Goal: Information Seeking & Learning: Understand process/instructions

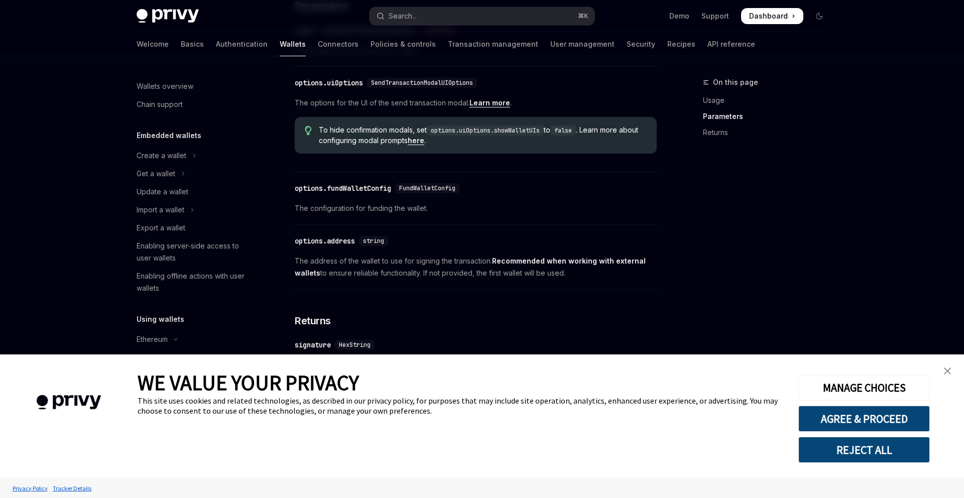
scroll to position [544, 0]
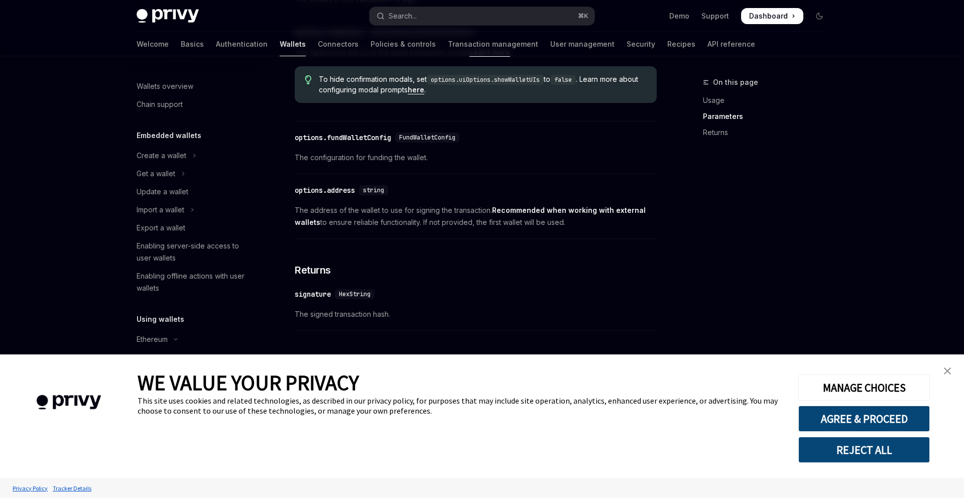
click at [950, 369] on img "close banner" at bounding box center [947, 371] width 7 height 7
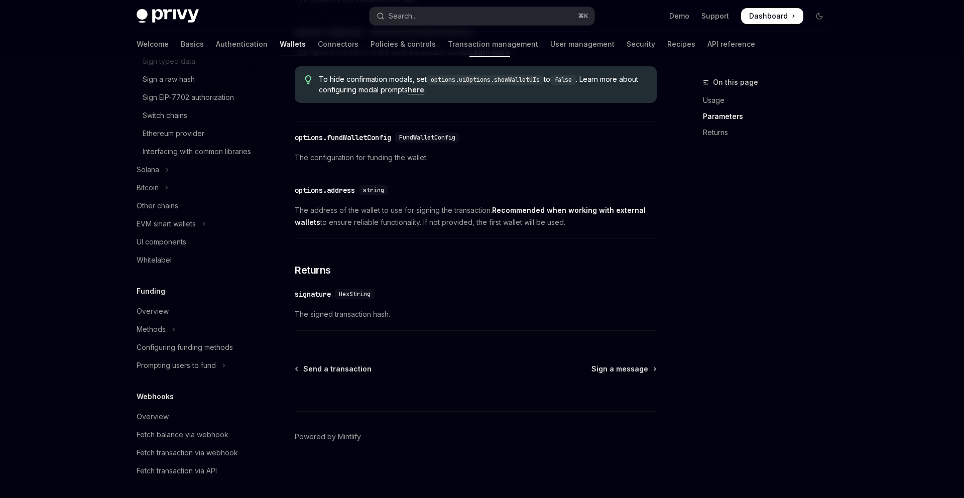
scroll to position [332, 0]
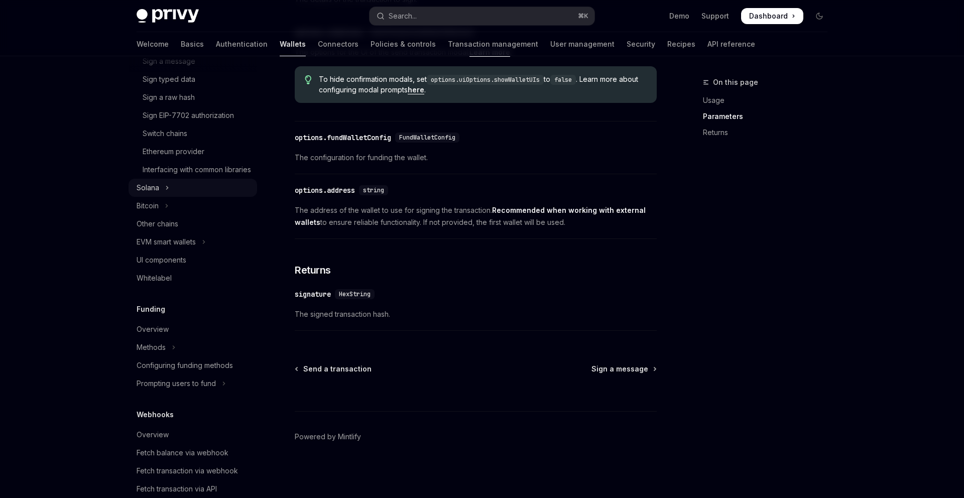
click at [158, 194] on div "Solana" at bounding box center [148, 188] width 23 height 12
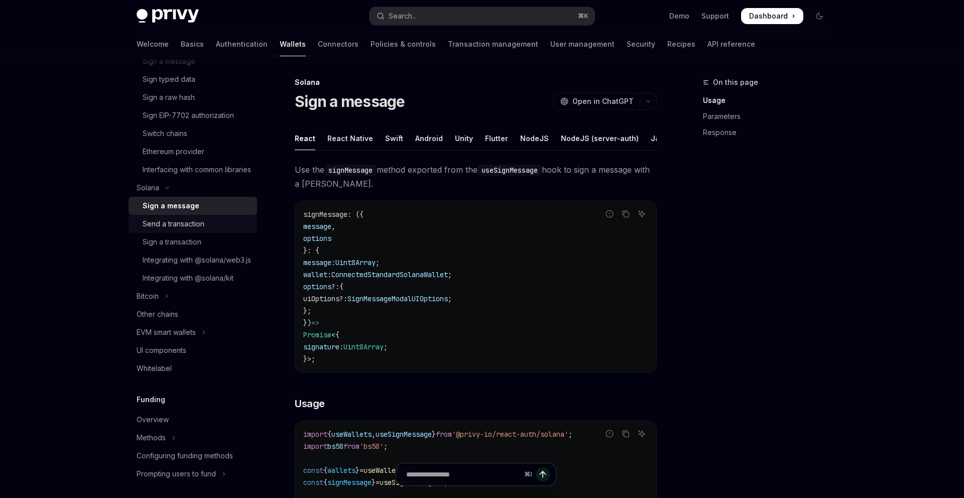
click at [235, 230] on div "Send a transaction" at bounding box center [197, 224] width 108 height 12
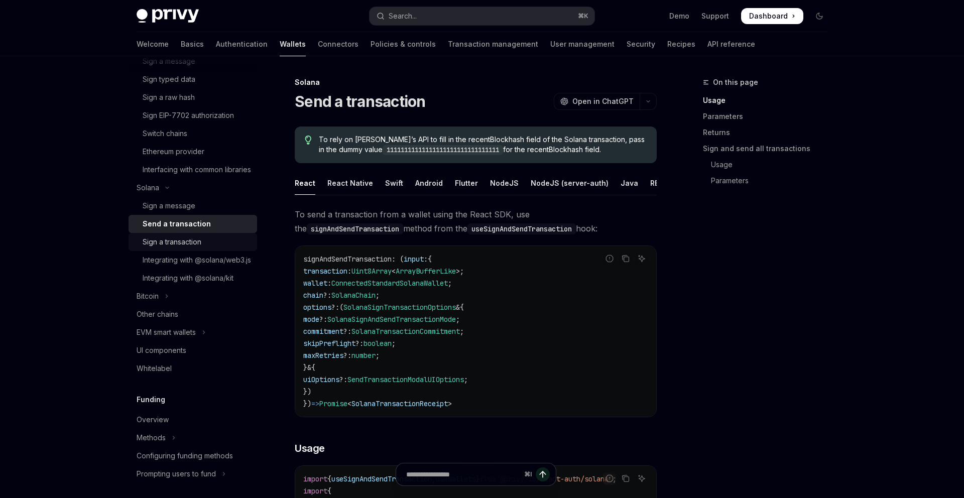
click at [238, 248] on div "Sign a transaction" at bounding box center [197, 242] width 108 height 12
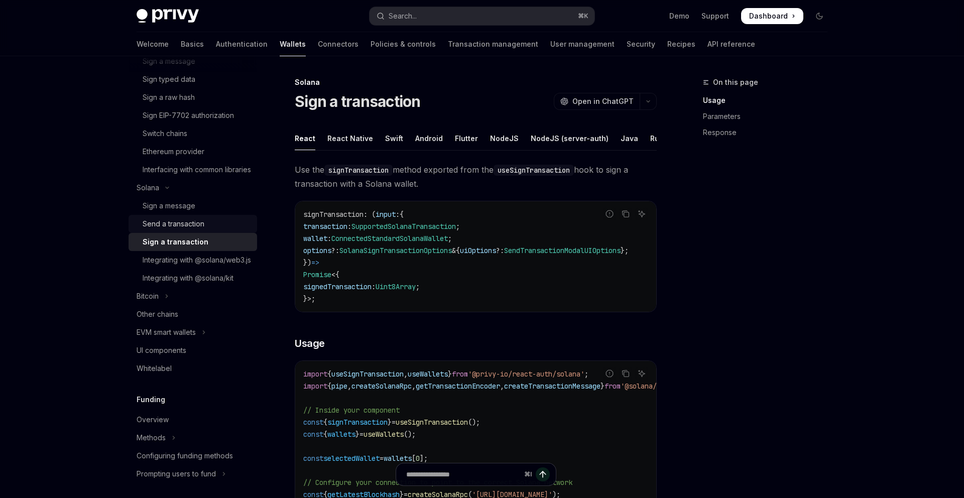
click at [227, 230] on div "Send a transaction" at bounding box center [197, 224] width 108 height 12
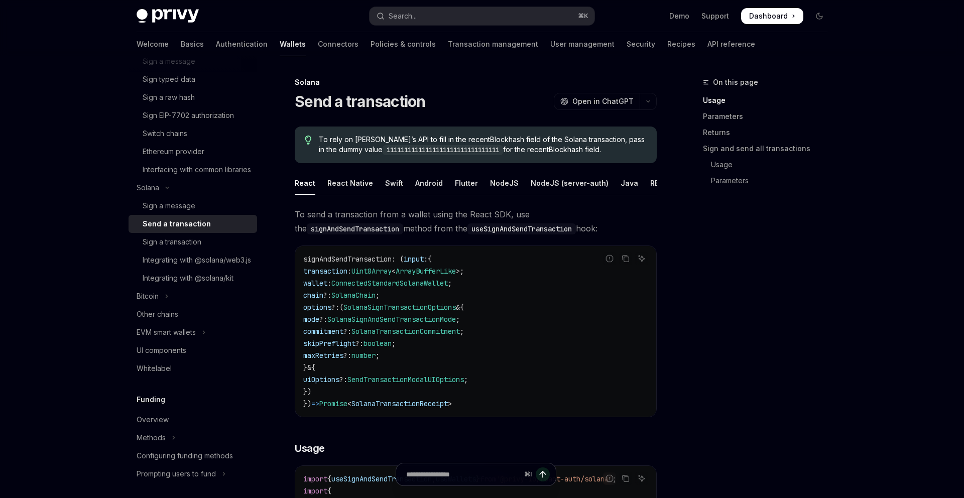
click at [307, 267] on span "transaction" at bounding box center [325, 271] width 44 height 9
click at [303, 265] on code "signAndSendTransaction : ( input : { transaction : Uint8Array < ArrayBufferLike…" at bounding box center [475, 331] width 345 height 157
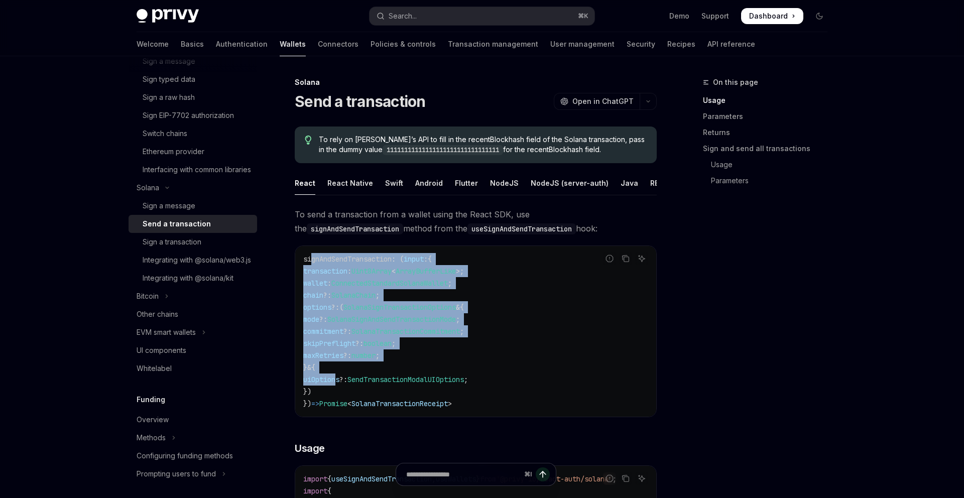
drag, startPoint x: 310, startPoint y: 263, endPoint x: 338, endPoint y: 375, distance: 115.0
click at [338, 375] on code "signAndSendTransaction : ( input : { transaction : Uint8Array < ArrayBufferLike…" at bounding box center [475, 331] width 345 height 157
click at [338, 375] on span "uiOptions" at bounding box center [321, 379] width 36 height 9
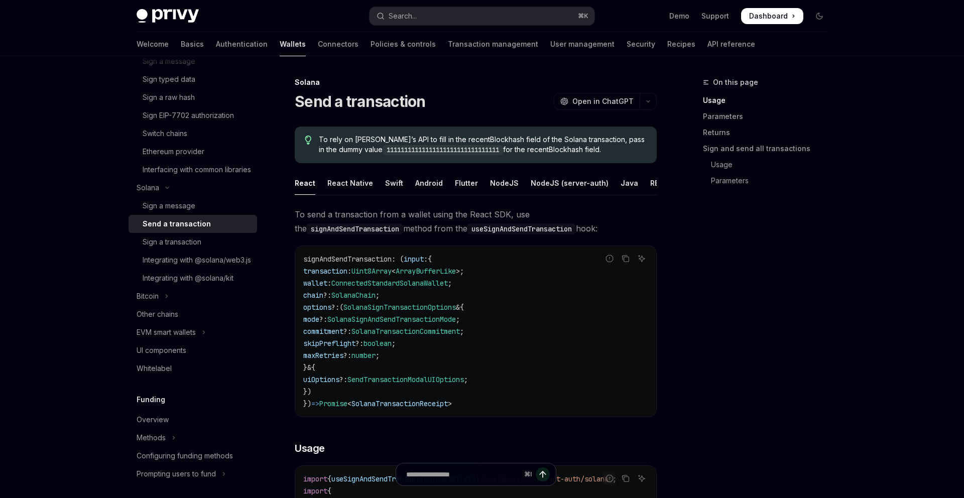
click at [338, 375] on span "uiOptions" at bounding box center [321, 379] width 36 height 9
click at [410, 402] on span "SolanaTransactionReceipt" at bounding box center [400, 403] width 96 height 9
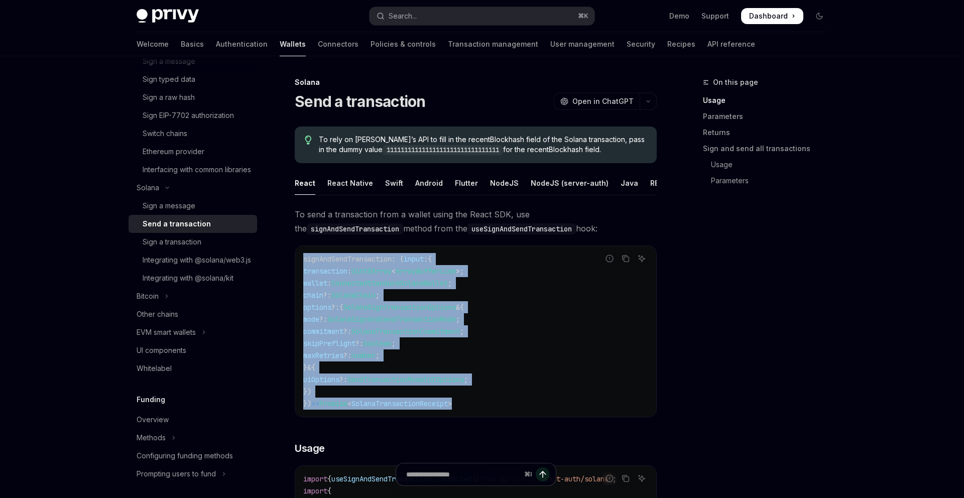
drag, startPoint x: 480, startPoint y: 401, endPoint x: 456, endPoint y: 253, distance: 149.9
click at [456, 253] on code "signAndSendTransaction : ( input : { transaction : Uint8Array < ArrayBufferLike…" at bounding box center [475, 331] width 345 height 157
drag, startPoint x: 456, startPoint y: 253, endPoint x: 478, endPoint y: 387, distance: 136.2
click at [478, 387] on code "signAndSendTransaction : ( input : { transaction : Uint8Array < ArrayBufferLike…" at bounding box center [475, 331] width 345 height 157
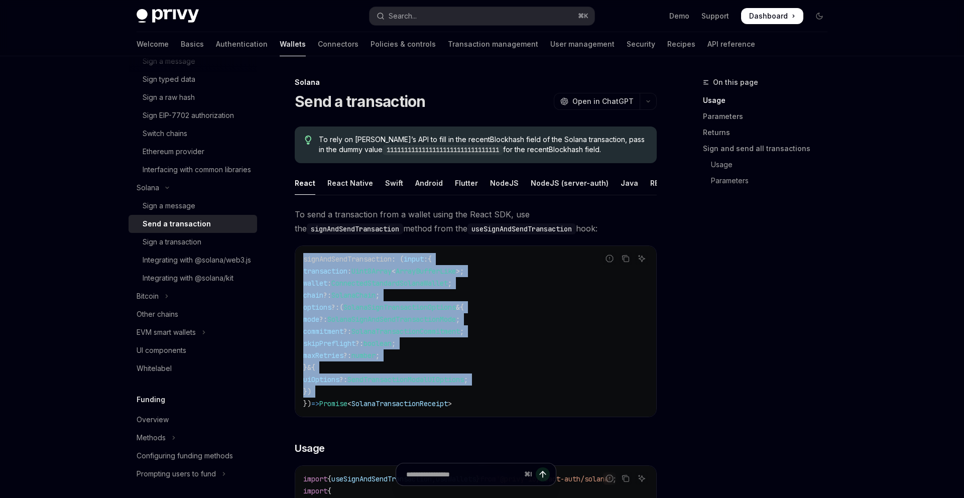
click at [478, 387] on code "signAndSendTransaction : ( input : { transaction : Uint8Array < ArrayBufferLike…" at bounding box center [475, 331] width 345 height 157
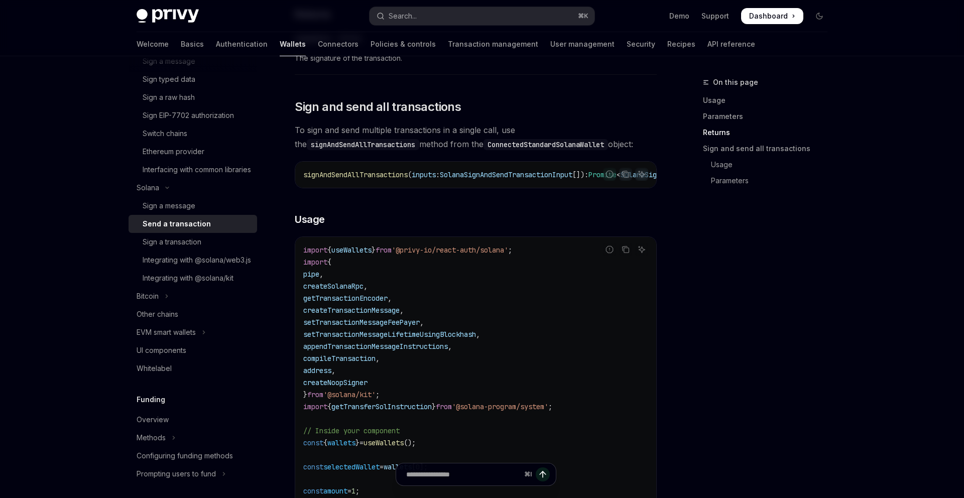
scroll to position [1458, 0]
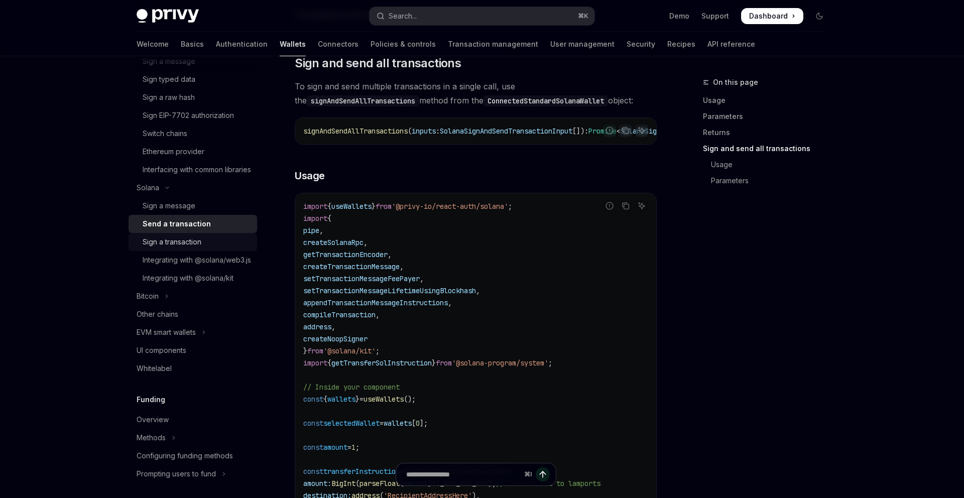
click at [234, 248] on div "Sign a transaction" at bounding box center [197, 242] width 108 height 12
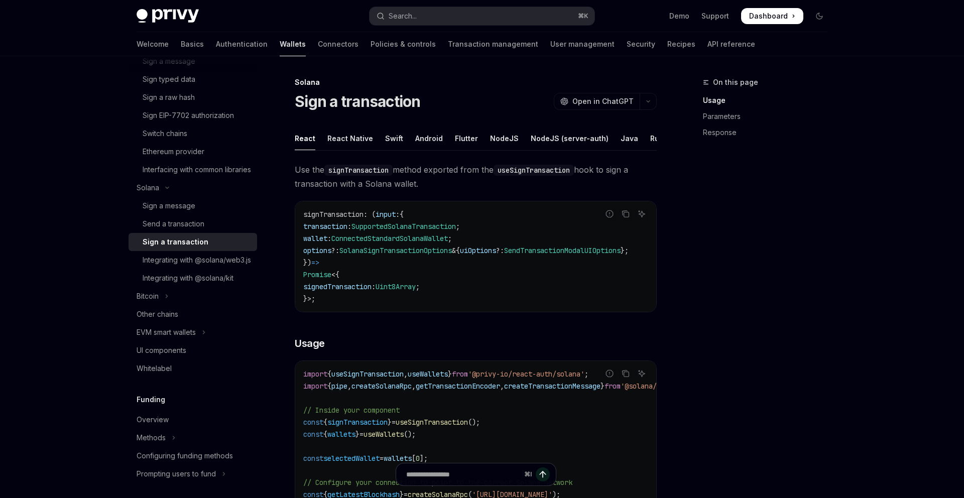
drag, startPoint x: 302, startPoint y: 214, endPoint x: 336, endPoint y: 302, distance: 94.3
click at [336, 302] on div "signTransaction : ( input : { transaction : SupportedSolanaTransaction ; wallet…" at bounding box center [475, 256] width 361 height 110
click at [336, 302] on code "signTransaction : ( input : { transaction : SupportedSolanaTransaction ; wallet…" at bounding box center [478, 256] width 350 height 96
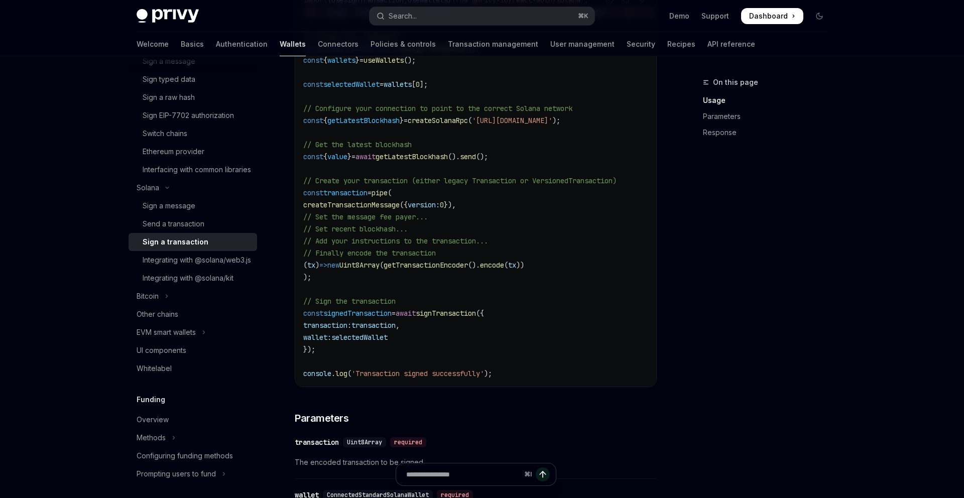
scroll to position [386, 0]
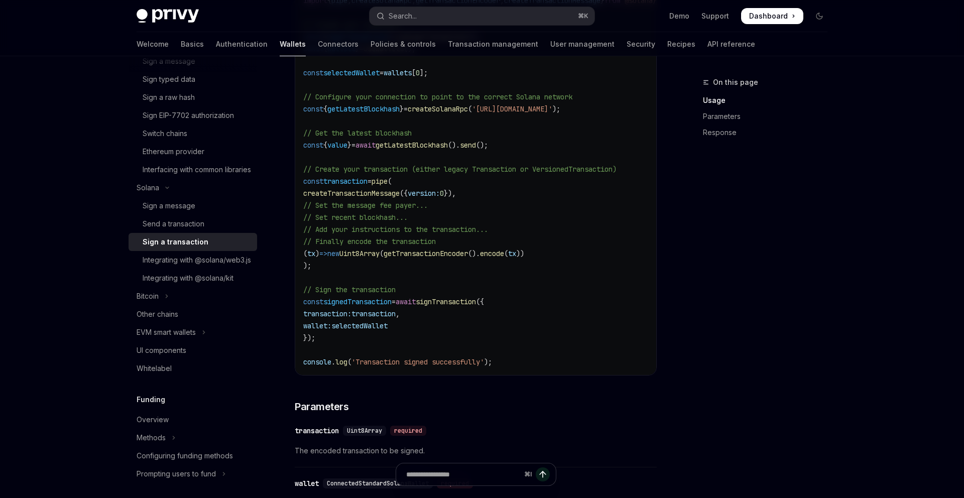
click at [458, 336] on code "import { useSignTransaction , useWallets } from '@privy-io/react-auth/solana' ;…" at bounding box center [502, 175] width 398 height 386
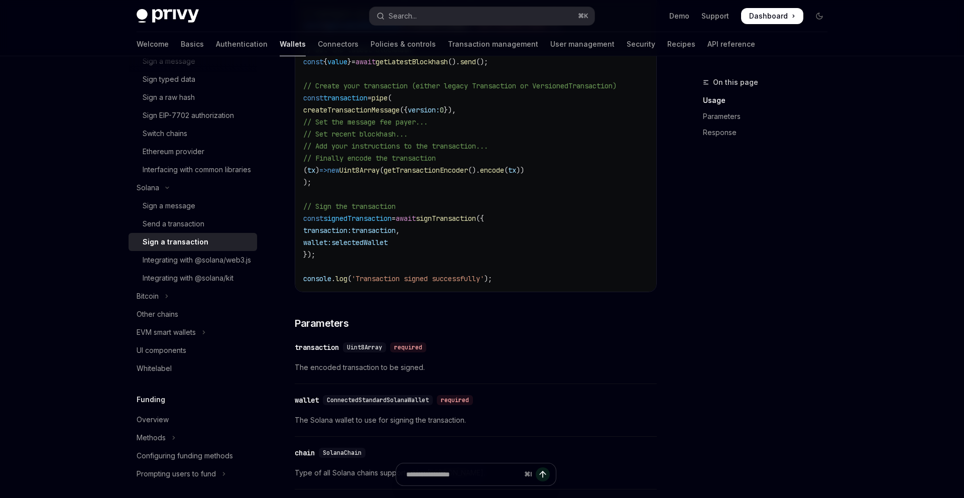
scroll to position [242, 0]
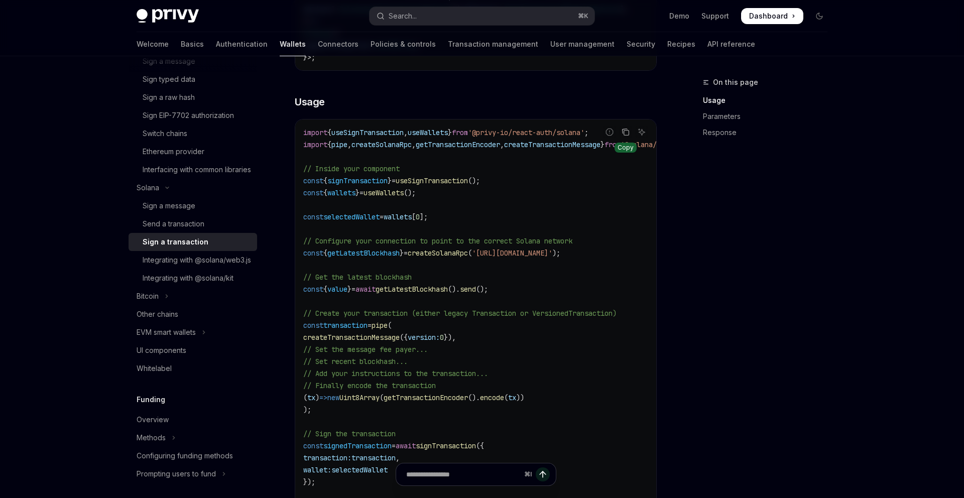
click at [625, 135] on icon "Copy the contents from the code block" at bounding box center [626, 132] width 8 height 8
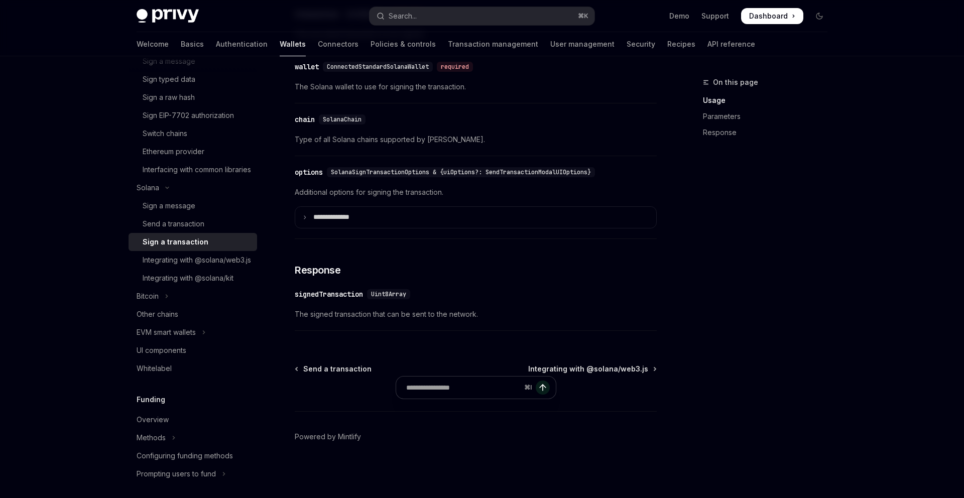
scroll to position [0, 0]
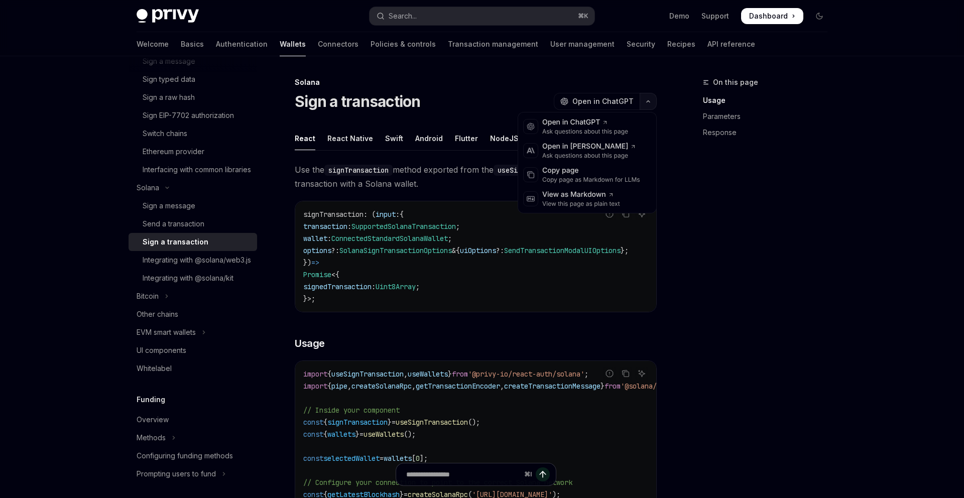
click at [648, 98] on button "button" at bounding box center [648, 101] width 17 height 17
click at [621, 179] on div "Copy page as Markdown for LLMs" at bounding box center [591, 180] width 98 height 8
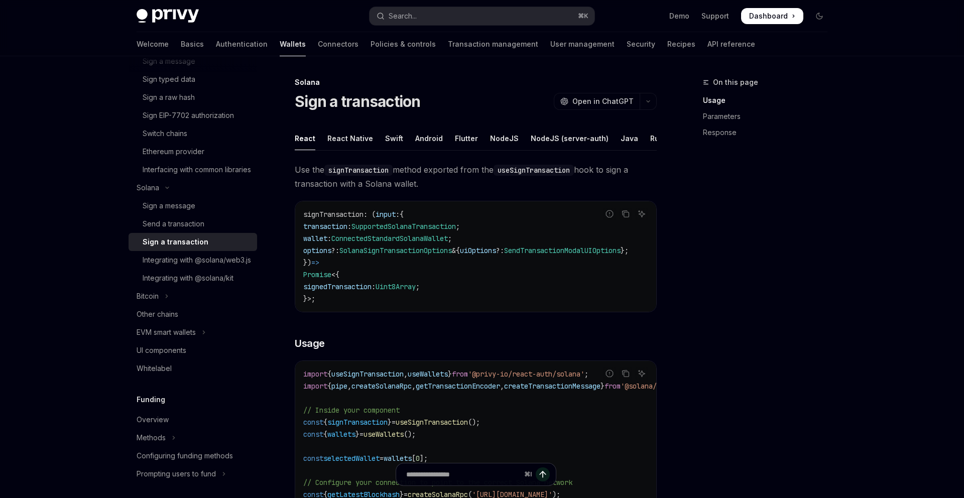
type textarea "*"
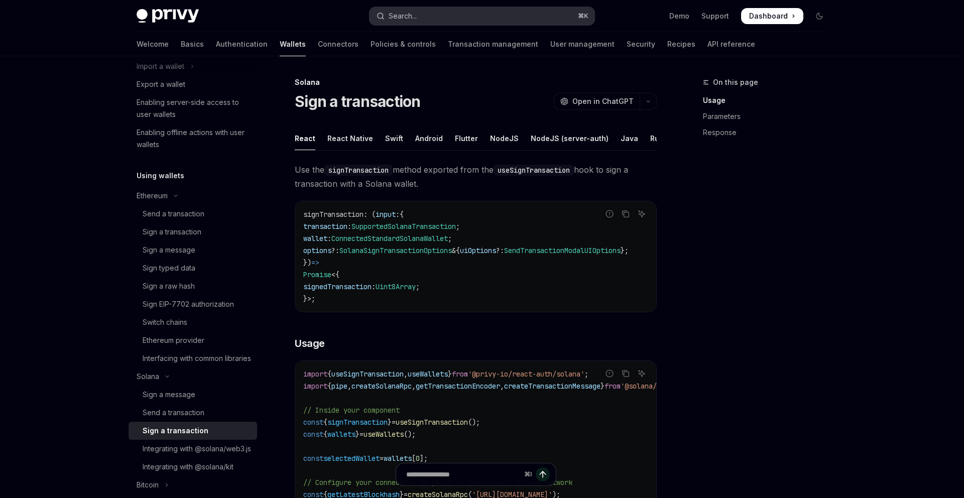
click at [544, 18] on button "Search... ⌘ K" at bounding box center [482, 16] width 225 height 18
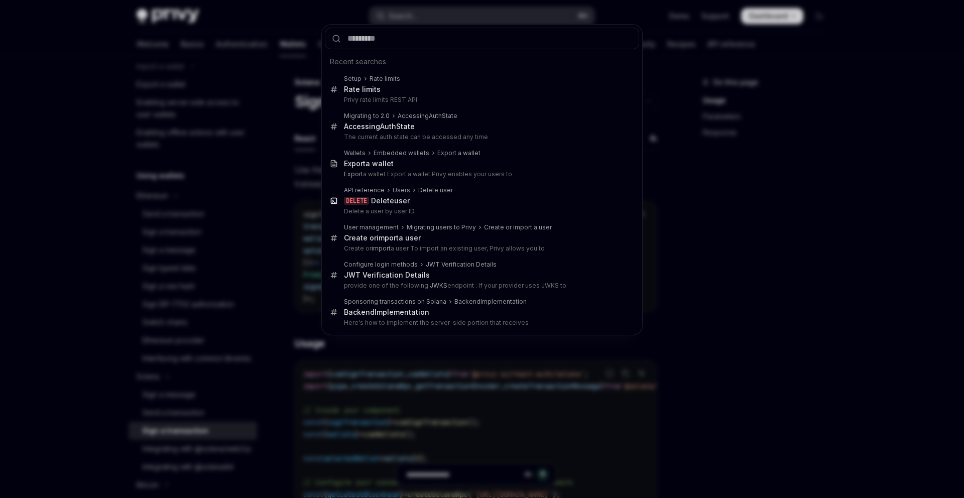
type input "**********"
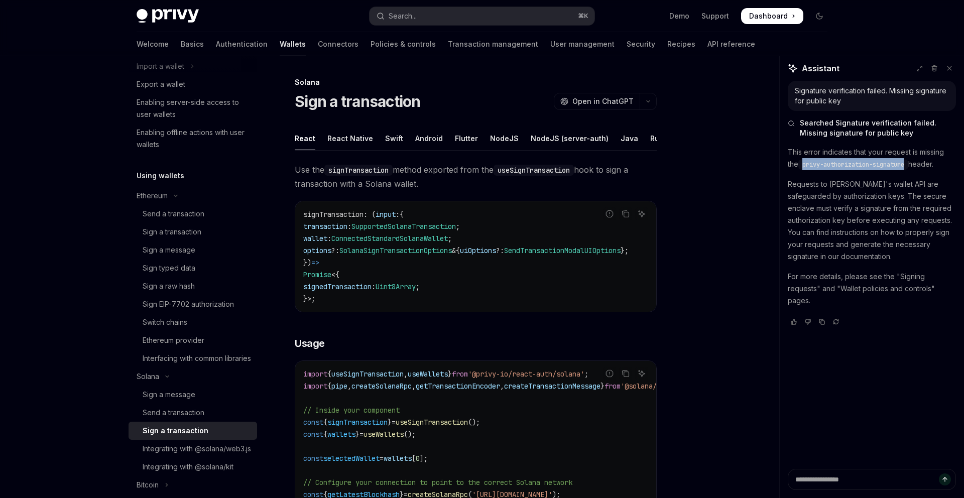
drag, startPoint x: 805, startPoint y: 165, endPoint x: 911, endPoint y: 166, distance: 107.0
click at [908, 166] on code "privy-authorization-signature" at bounding box center [853, 165] width 110 height 10
copy span "privy-authorization-signature"
click at [891, 296] on p "For more details, please see the "Signing requests" and "Wallet policies and co…" at bounding box center [872, 289] width 168 height 36
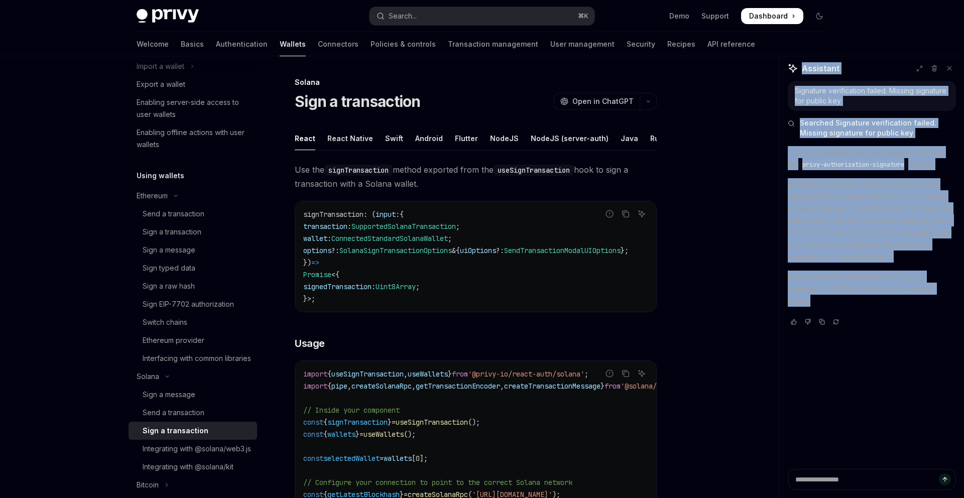
drag, startPoint x: 897, startPoint y: 296, endPoint x: 871, endPoint y: 66, distance: 231.4
click at [871, 57] on div "Assistant Signature verification failed. Missing signature for public key Searc…" at bounding box center [872, 277] width 184 height 442
copy div "Assistant Signature verification failed. Missing signature for public key Searc…"
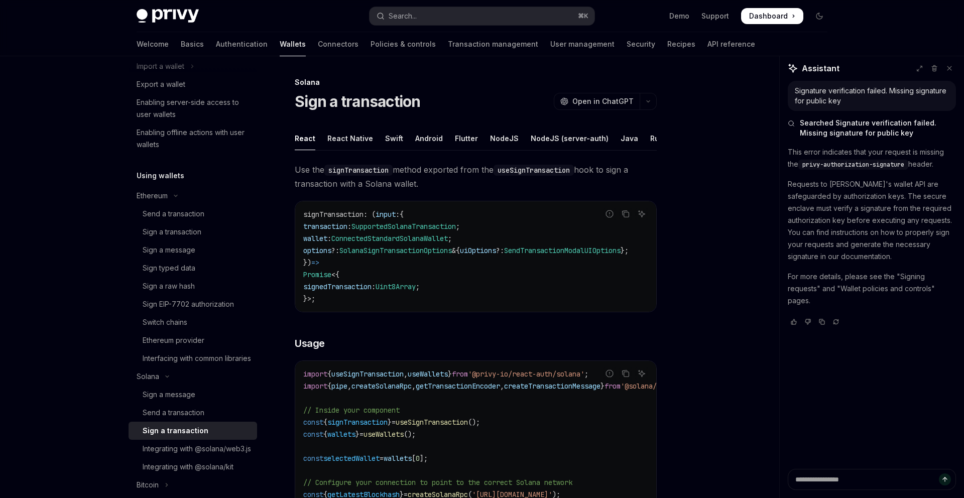
type textarea "*"
